Goal: Transaction & Acquisition: Purchase product/service

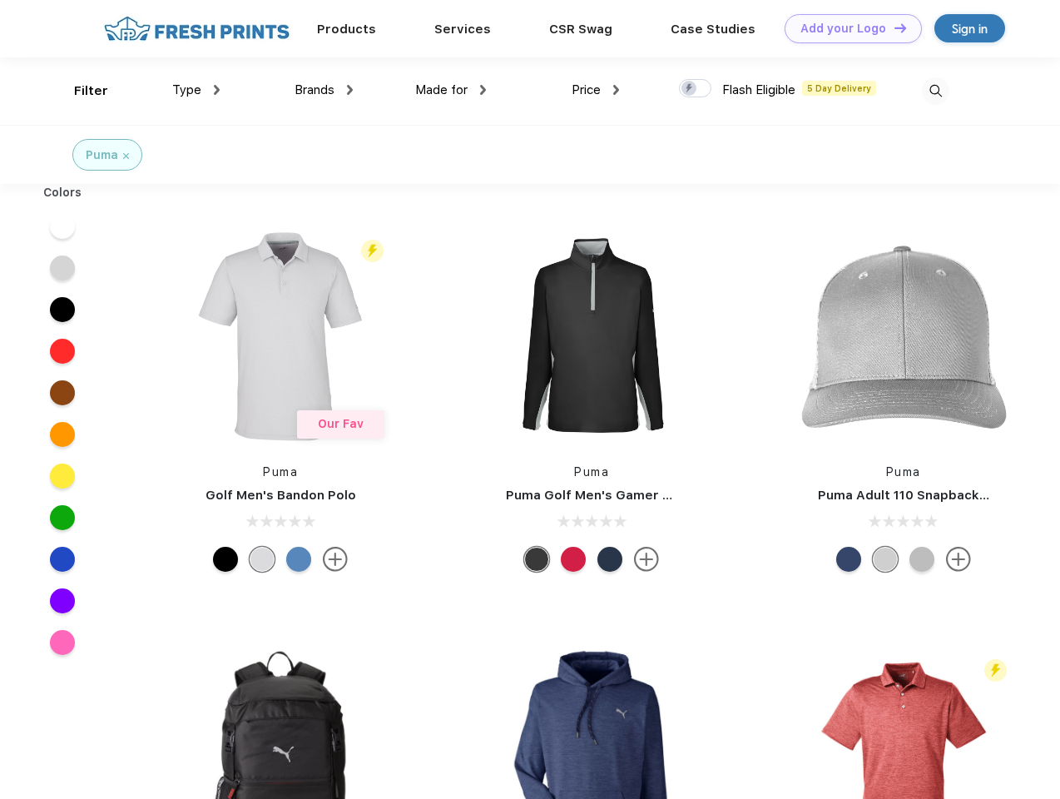
click at [847, 28] on link "Add your Logo Design Tool" at bounding box center [853, 28] width 137 height 29
click at [0, 0] on div "Design Tool" at bounding box center [0, 0] width 0 height 0
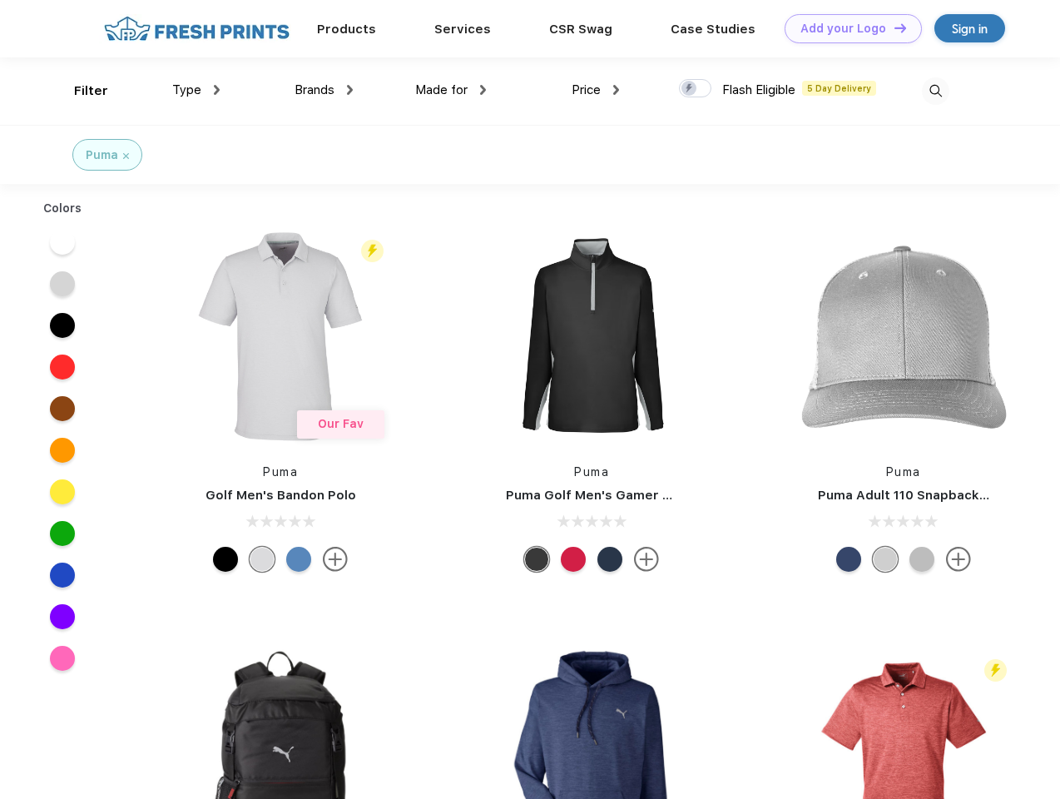
click at [893, 27] on link "Add your Logo Design Tool" at bounding box center [853, 28] width 137 height 29
click at [80, 91] on div "Filter" at bounding box center [91, 91] width 34 height 19
click at [196, 90] on span "Type" at bounding box center [186, 89] width 29 height 15
click at [324, 90] on span "Brands" at bounding box center [315, 89] width 40 height 15
click at [451, 90] on span "Made for" at bounding box center [441, 89] width 52 height 15
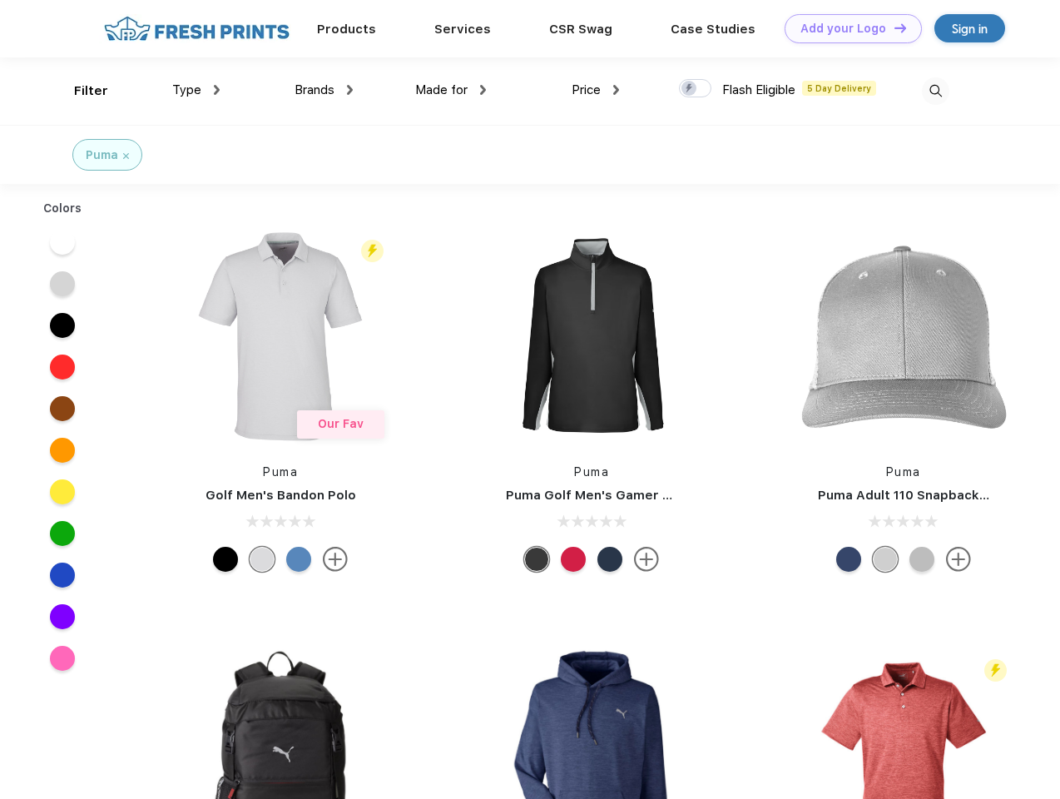
click at [596, 90] on span "Price" at bounding box center [586, 89] width 29 height 15
click at [696, 89] on div at bounding box center [695, 88] width 32 height 18
click at [690, 89] on input "checkbox" at bounding box center [684, 83] width 11 height 11
click at [935, 91] on img at bounding box center [935, 90] width 27 height 27
